Goal: Task Accomplishment & Management: Manage account settings

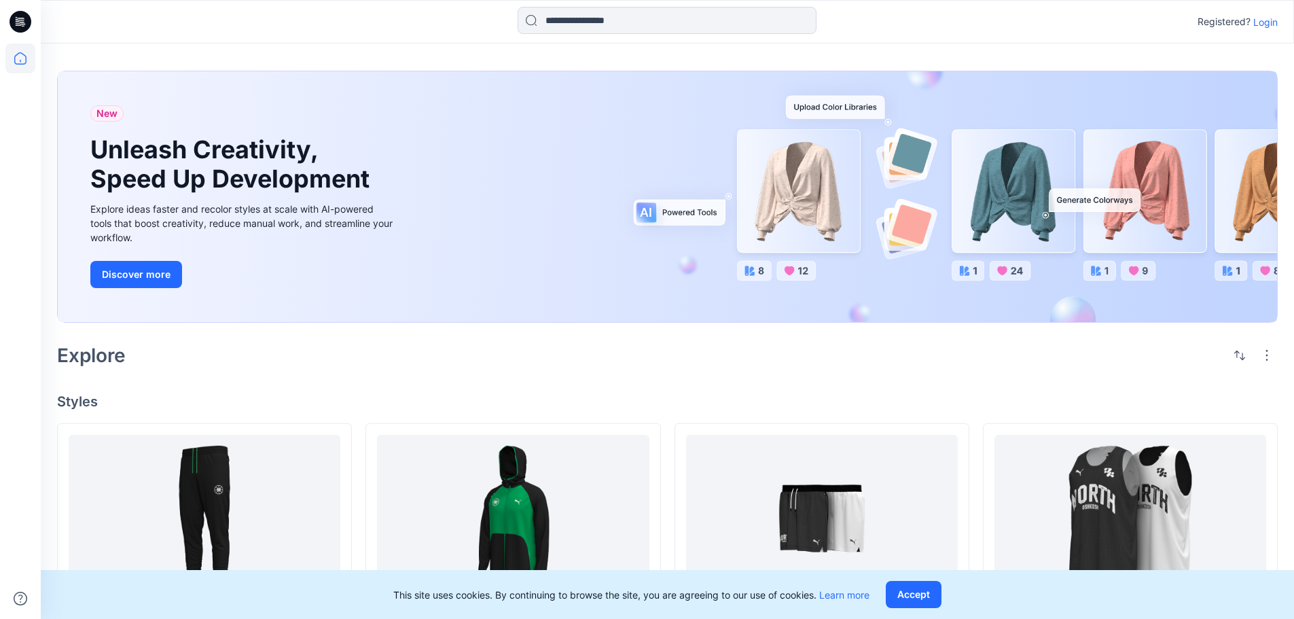
click at [1274, 25] on p "Login" at bounding box center [1266, 22] width 24 height 14
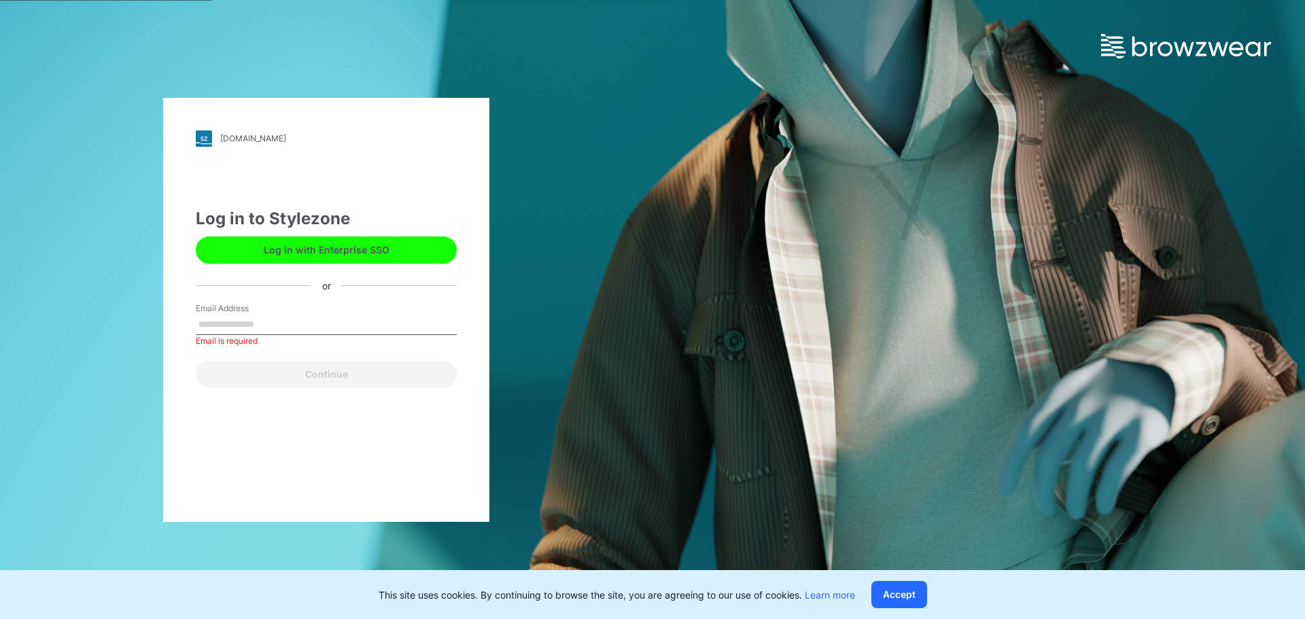
type input "**********"
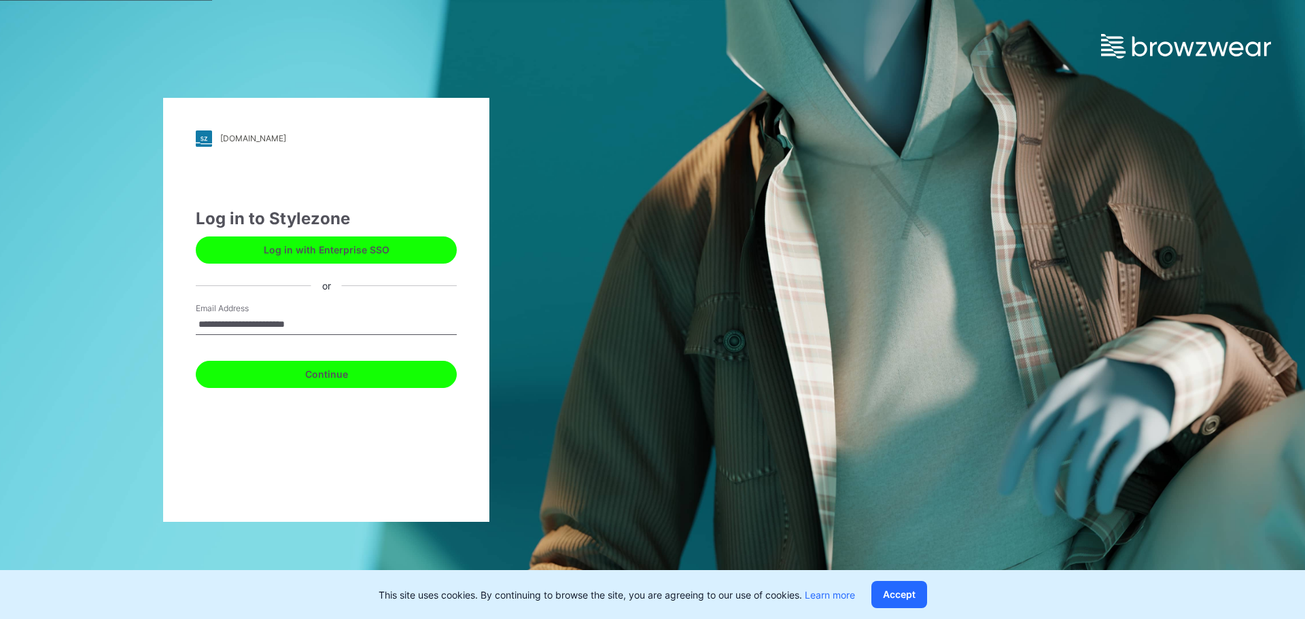
click at [336, 370] on button "Continue" at bounding box center [326, 374] width 261 height 27
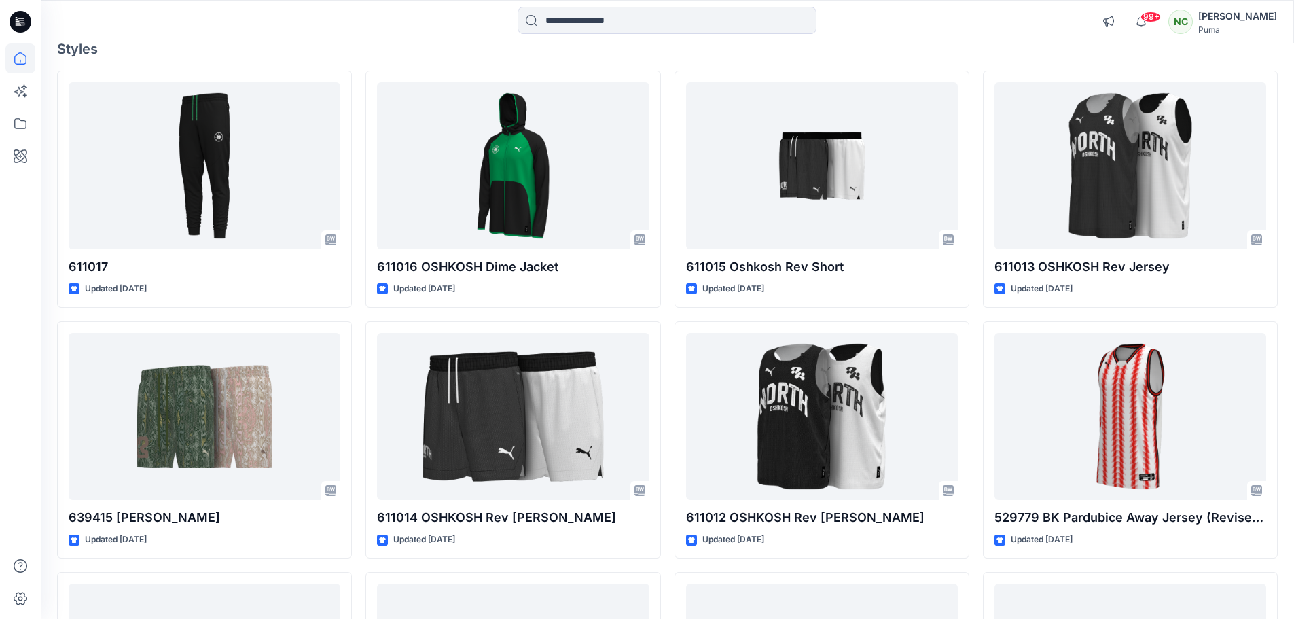
scroll to position [122, 0]
